Goal: Book appointment/travel/reservation

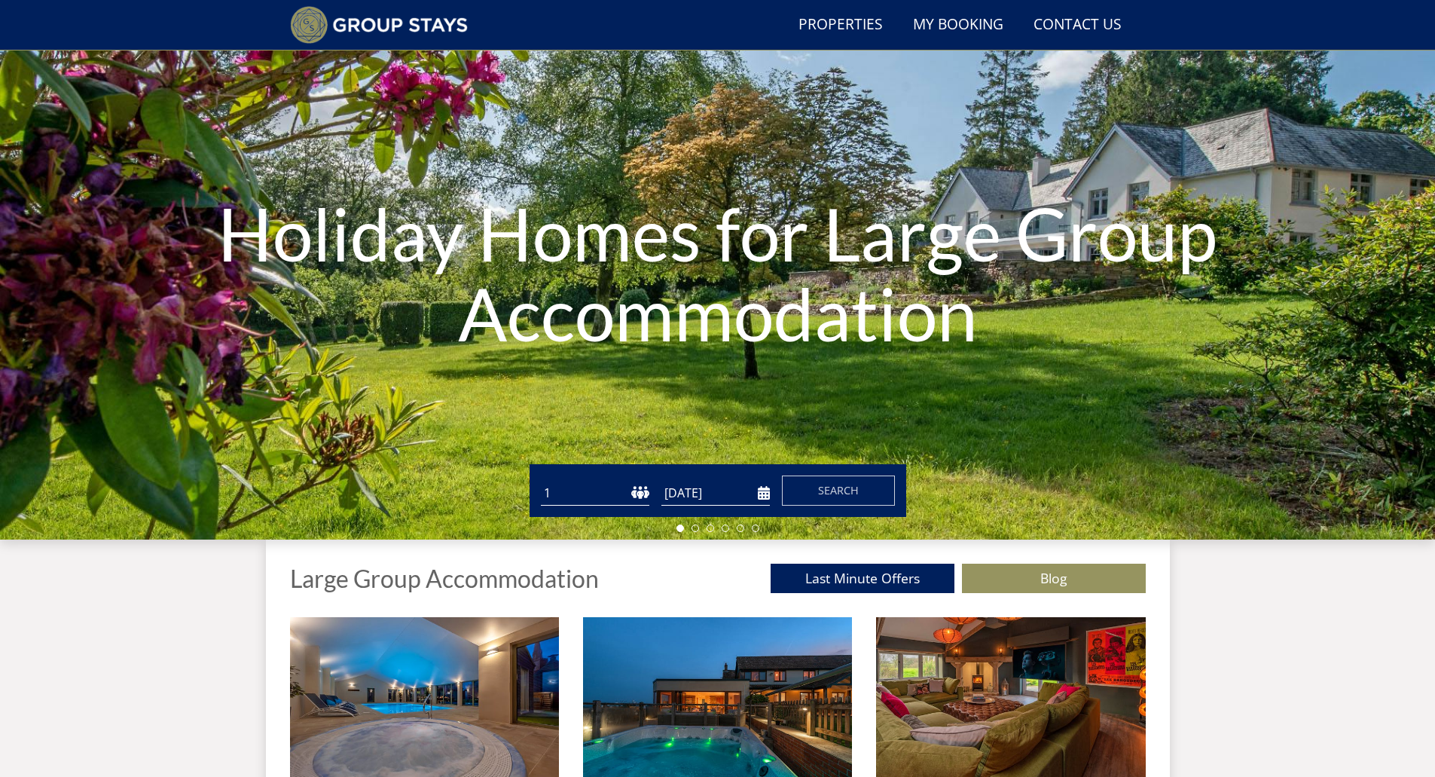
scroll to position [72, 0]
click at [561, 487] on select "1 2 3 4 5 6 7 8 9 10 11 12 13 14 15 16 17 18 19 20 21 22 23 24 25 26 27 28 29 3…" at bounding box center [595, 492] width 109 height 25
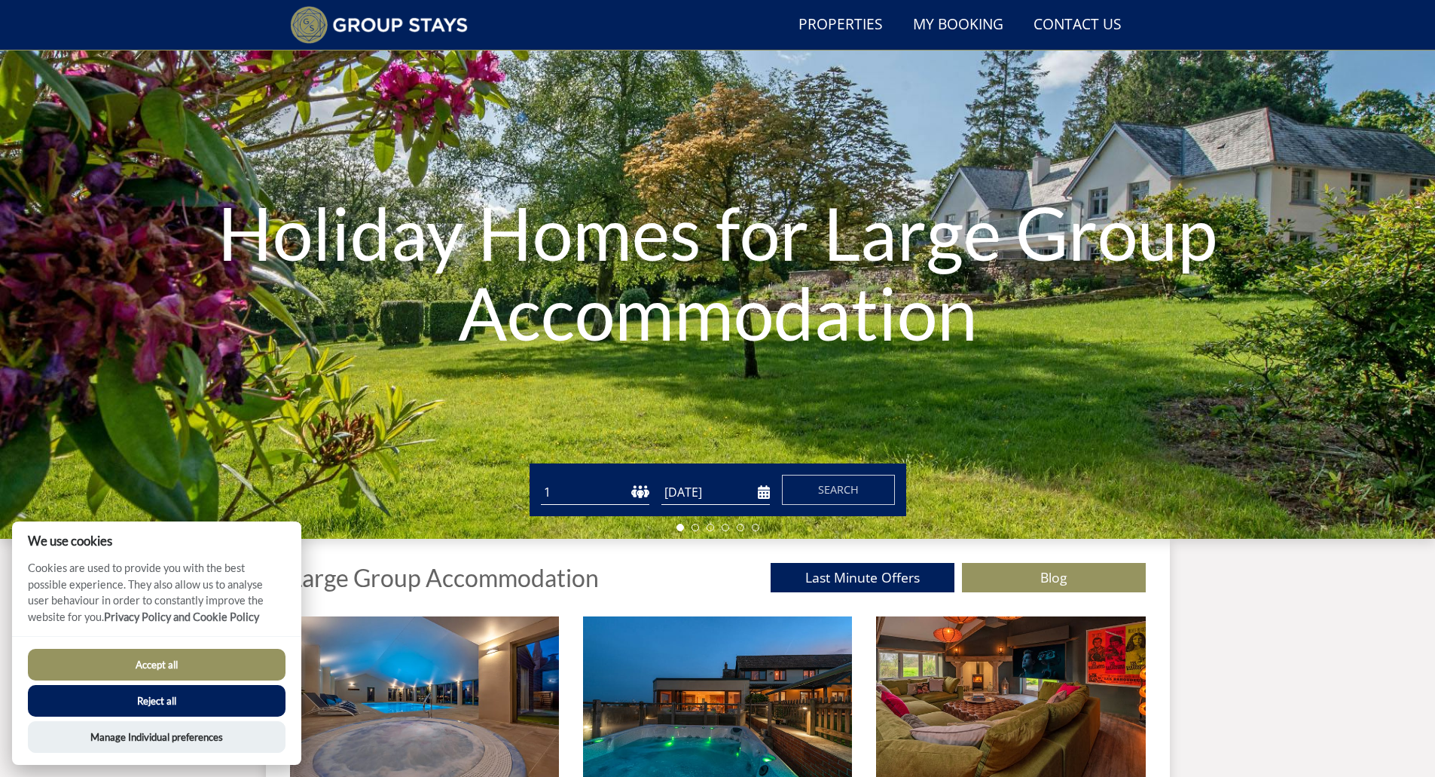
click at [561, 420] on div "Holiday Homes for Large Group Accommodation" at bounding box center [717, 274] width 1435 height 527
click at [563, 488] on select "1 2 3 4 5 6 7 8 9 10 11 12 13 14 15 16 17 18 19 20 21 22 23 24 25 26 27 28 29 3…" at bounding box center [595, 492] width 109 height 25
select select "18"
click at [541, 480] on select "1 2 3 4 5 6 7 8 9 10 11 12 13 14 15 16 17 18 19 20 21 22 23 24 25 26 27 28 29 3…" at bounding box center [595, 492] width 109 height 25
click at [831, 486] on span "Search" at bounding box center [838, 489] width 41 height 14
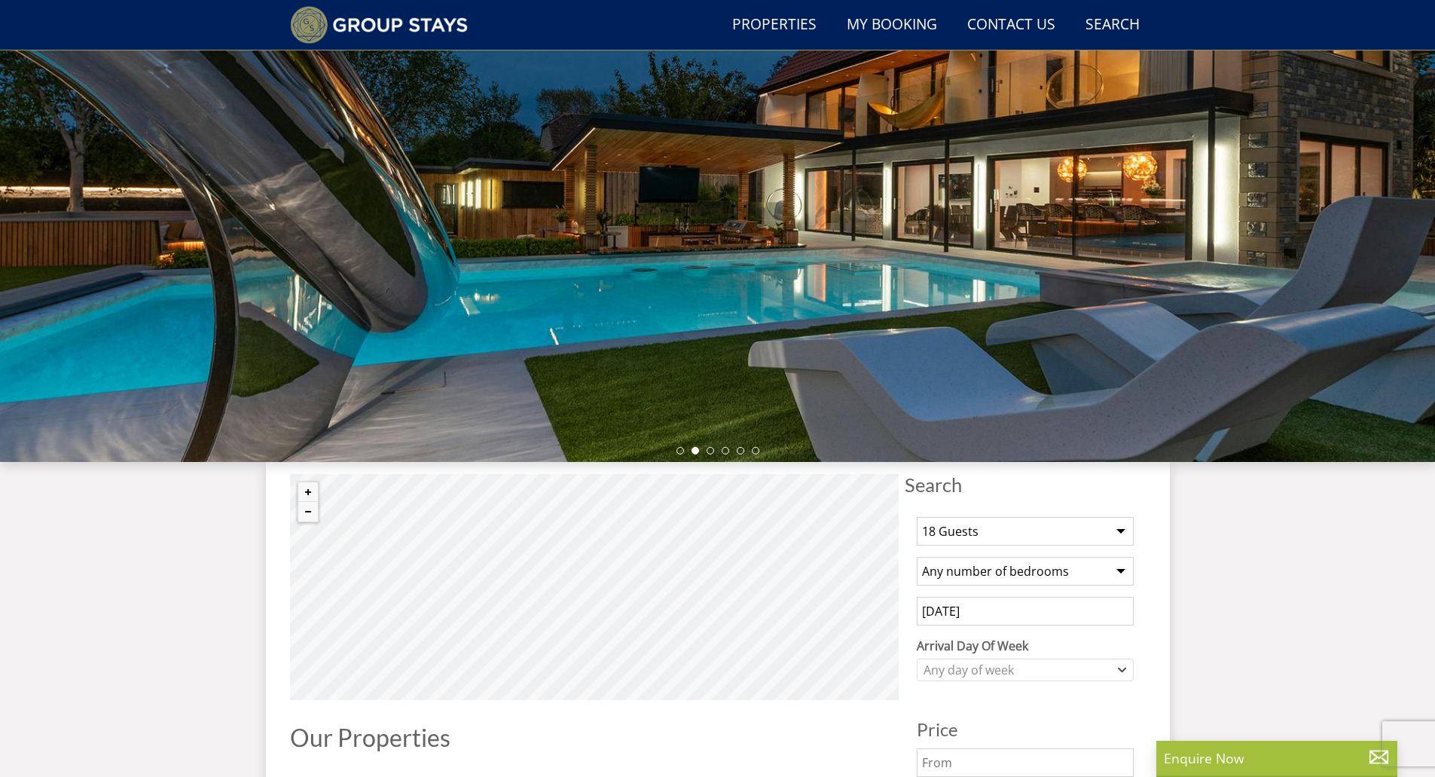
scroll to position [148, 0]
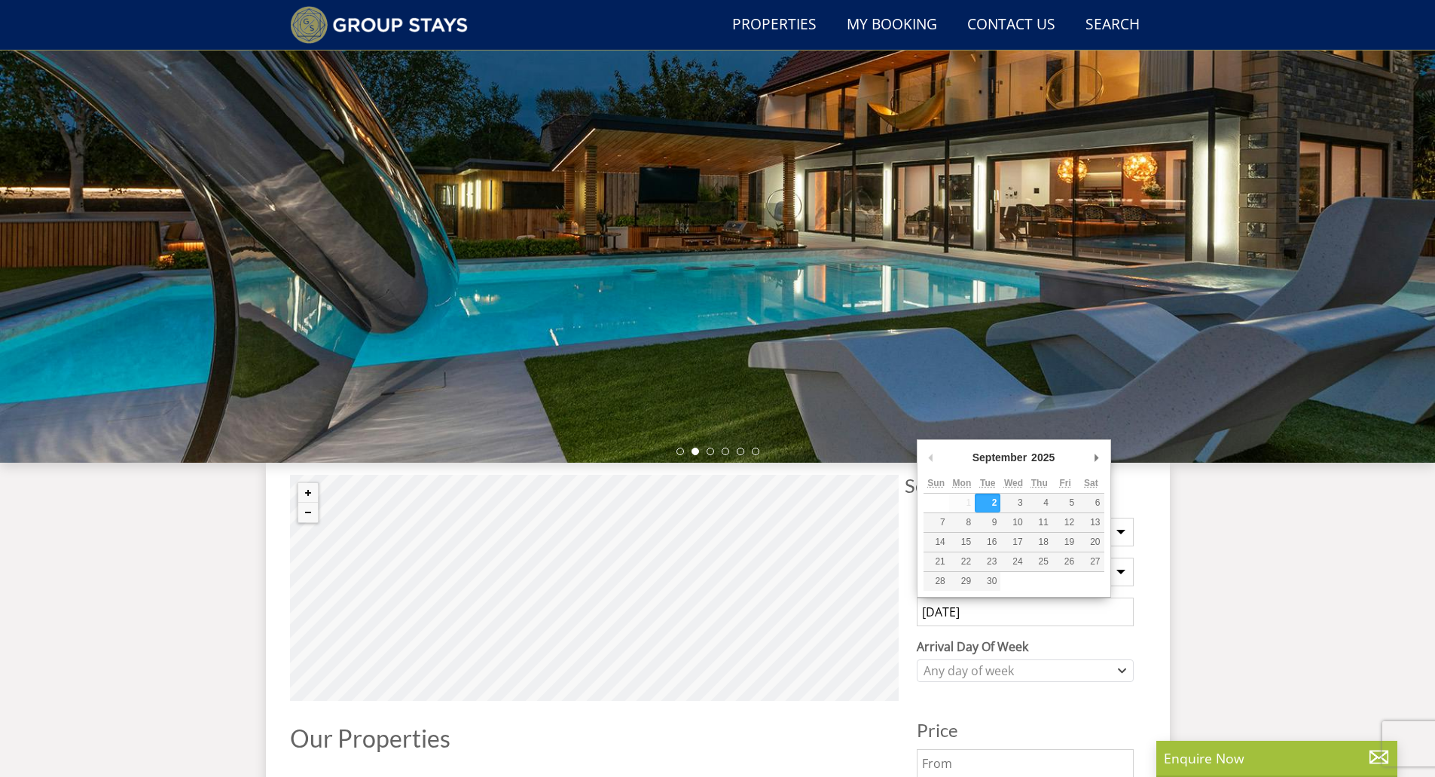
click at [1020, 622] on input "[DATE]" at bounding box center [1025, 612] width 217 height 29
type input "[DATE]"
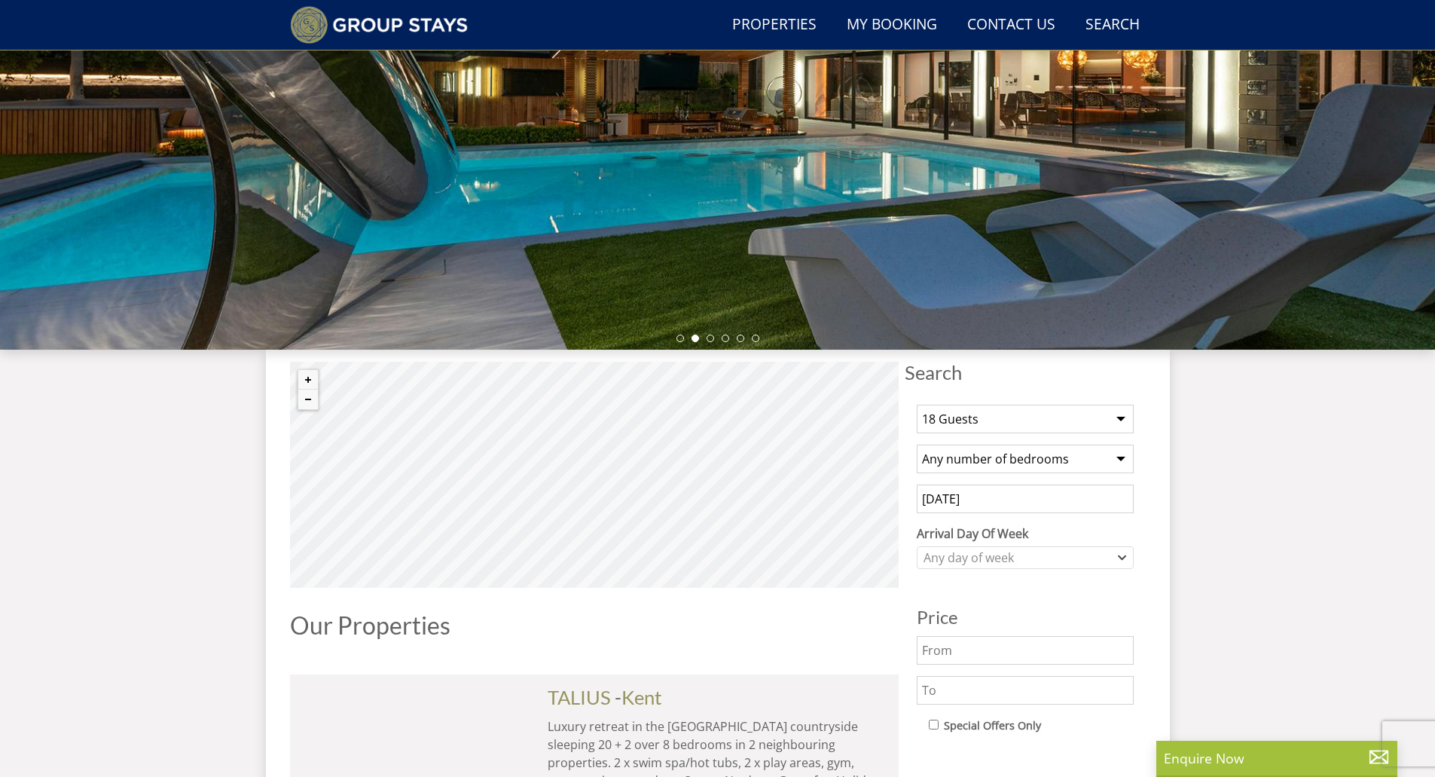
scroll to position [281, 0]
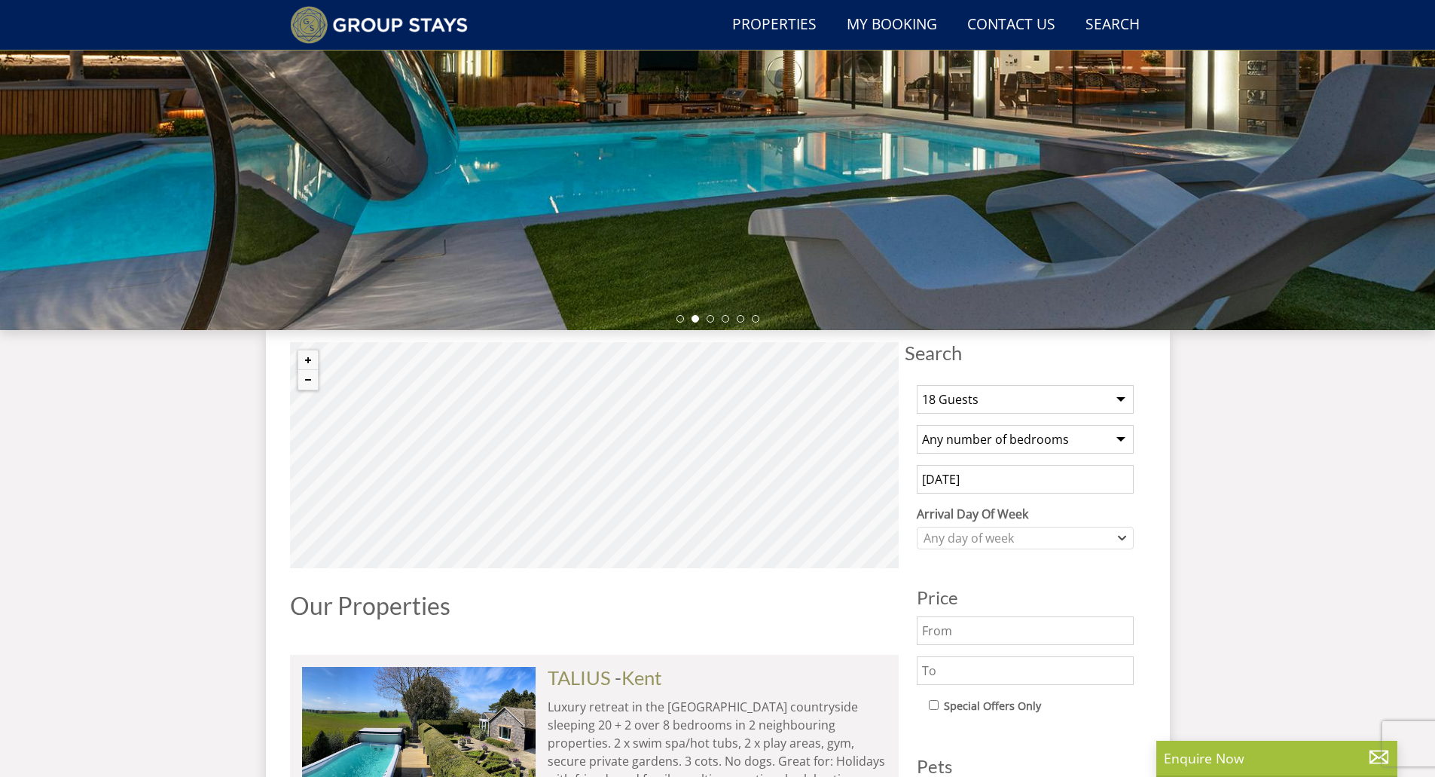
click at [1032, 483] on input "[DATE]" at bounding box center [1025, 479] width 217 height 29
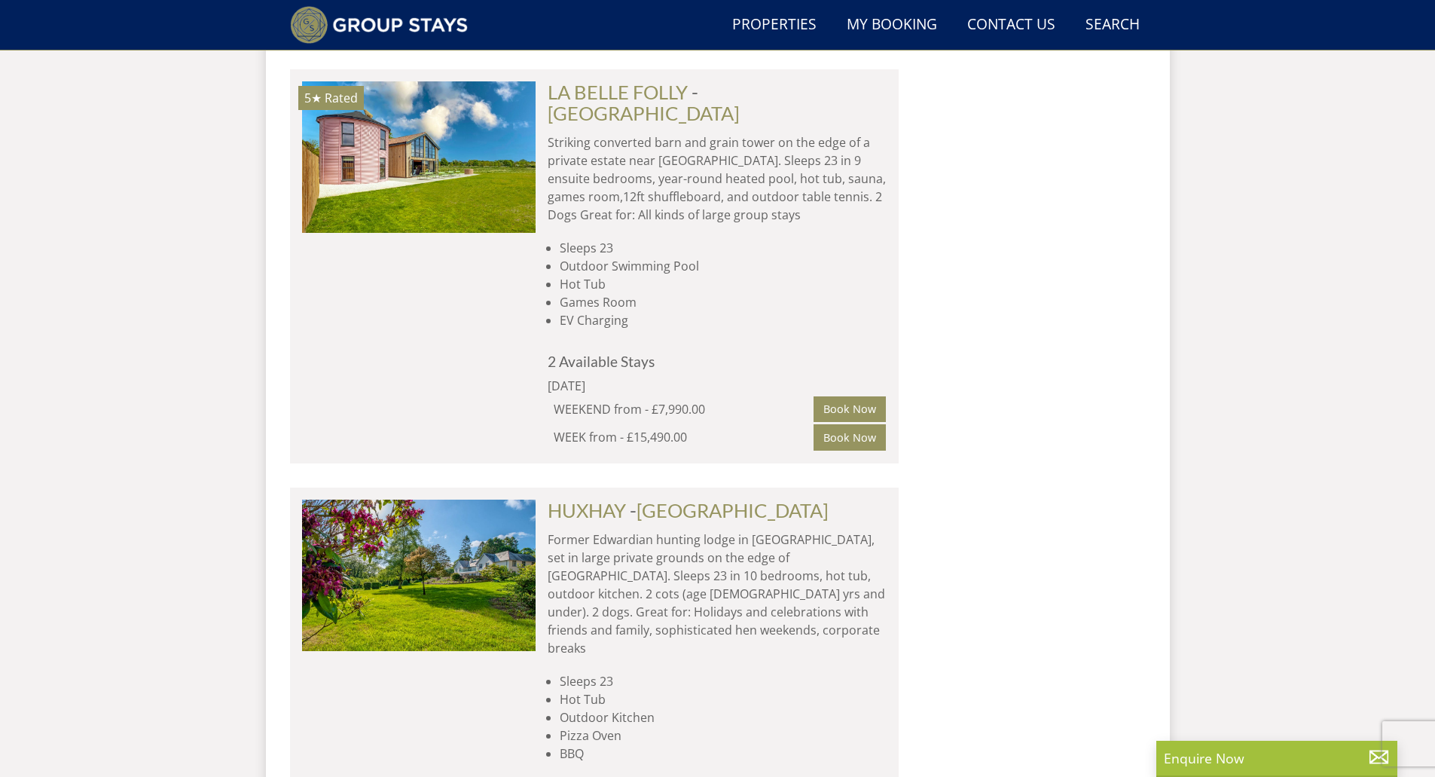
scroll to position [7749, 0]
